Goal: Entertainment & Leisure: Consume media (video, audio)

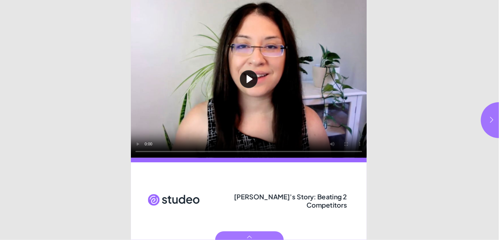
click at [249, 78] on button "Play video" at bounding box center [249, 79] width 236 height 158
click at [489, 119] on icon "button" at bounding box center [491, 119] width 7 height 7
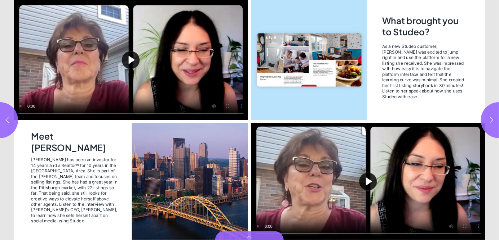
click at [130, 59] on button "Play video" at bounding box center [131, 60] width 234 height 120
click at [366, 179] on button "Play video" at bounding box center [368, 182] width 234 height 118
click at [486, 114] on button "button" at bounding box center [499, 120] width 36 height 36
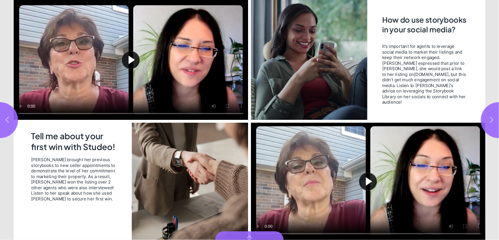
click at [135, 58] on button "Play video" at bounding box center [131, 60] width 234 height 120
click at [373, 181] on button "Play video" at bounding box center [368, 182] width 234 height 118
click at [494, 121] on icon "button" at bounding box center [491, 119] width 7 height 7
type input "*"
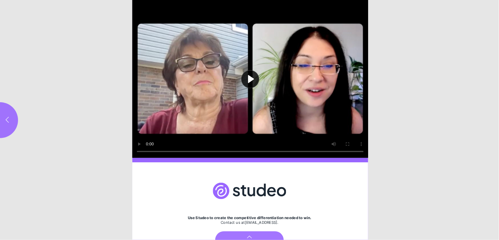
click at [251, 77] on button "Play video" at bounding box center [250, 79] width 236 height 158
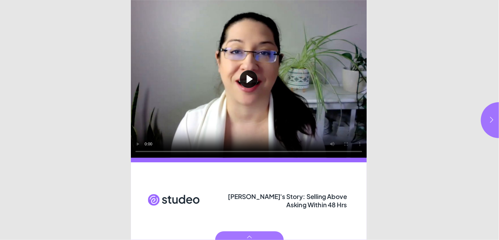
click at [249, 78] on button "Play video" at bounding box center [249, 79] width 236 height 158
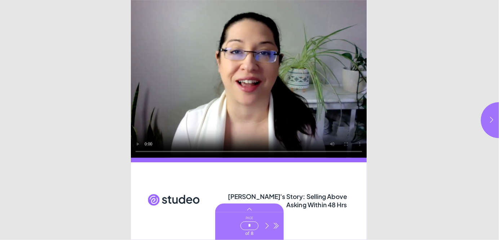
click at [248, 236] on label "Page * of 8" at bounding box center [249, 226] width 27 height 21
click at [248, 231] on input "*" at bounding box center [249, 226] width 18 height 9
click at [269, 222] on button "Go to next page" at bounding box center [267, 226] width 9 height 21
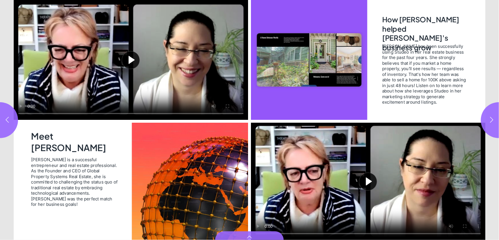
click at [128, 60] on button "Play video" at bounding box center [131, 60] width 234 height 120
click at [371, 171] on button "Play video" at bounding box center [368, 182] width 234 height 118
click at [491, 119] on icon "button" at bounding box center [491, 119] width 7 height 7
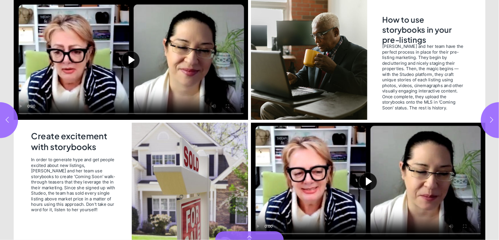
click at [129, 64] on button "Play video" at bounding box center [131, 60] width 234 height 120
click at [369, 185] on button "Play video" at bounding box center [368, 182] width 234 height 118
click at [492, 117] on icon "button" at bounding box center [491, 119] width 7 height 7
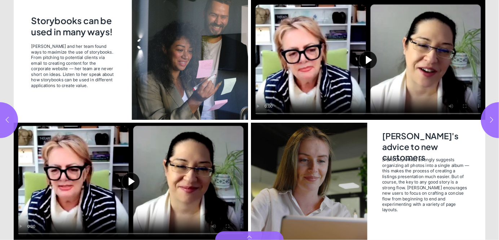
click at [132, 182] on button "Play video" at bounding box center [131, 182] width 234 height 118
click at [488, 121] on icon "button" at bounding box center [491, 119] width 7 height 7
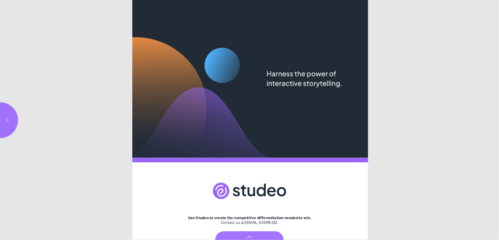
click at [12, 120] on button "button" at bounding box center [0, 120] width 36 height 36
type input "***"
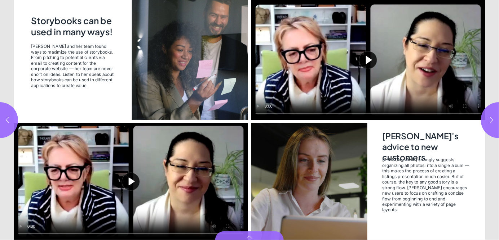
click at [370, 53] on button "Play video" at bounding box center [368, 60] width 234 height 120
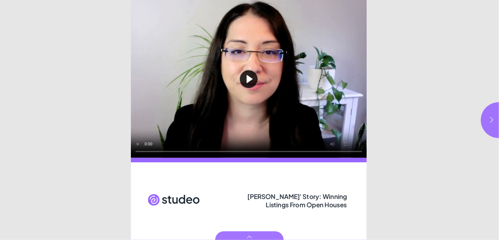
click at [247, 79] on button "Play video" at bounding box center [249, 79] width 236 height 158
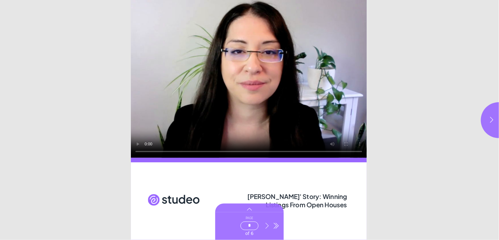
click at [266, 225] on icon "Go to next page" at bounding box center [266, 226] width 7 height 7
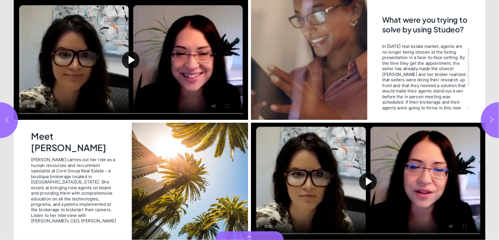
click at [130, 65] on button "Play video" at bounding box center [131, 60] width 234 height 120
click at [373, 184] on button "Play video" at bounding box center [368, 182] width 234 height 118
click at [492, 113] on button "button" at bounding box center [499, 120] width 36 height 36
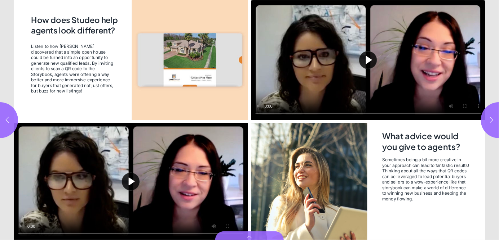
click at [133, 181] on button "Play video" at bounding box center [131, 182] width 234 height 118
click at [367, 61] on button "Play video" at bounding box center [368, 60] width 234 height 120
click at [487, 119] on button "button" at bounding box center [499, 120] width 36 height 36
type input "*"
